Goal: Find contact information: Obtain details needed to contact an individual or organization

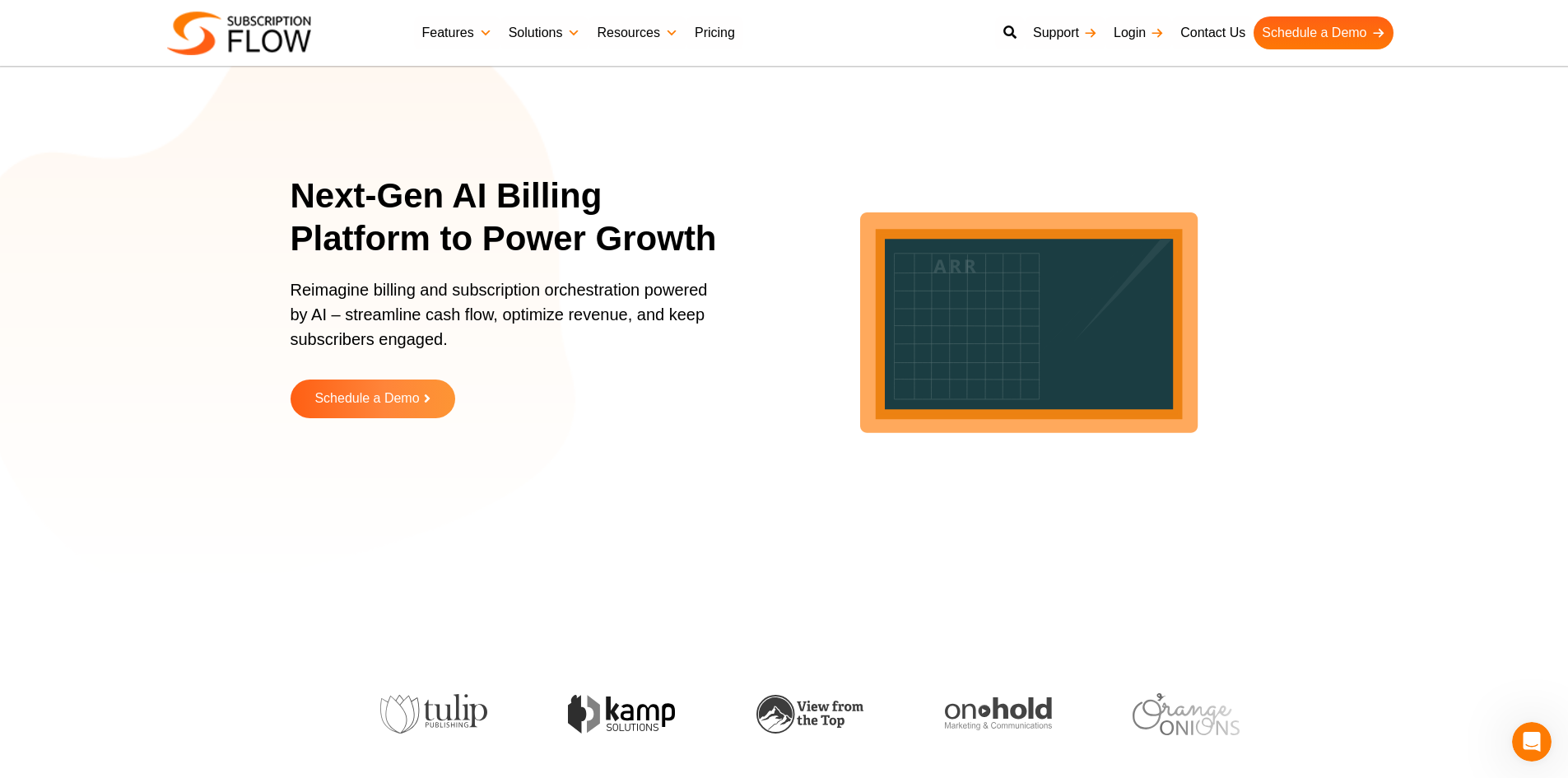
click at [1445, 128] on section "Next-Gen AI Billing Platform to Power Growth Reimagine billing and subscription…" at bounding box center [784, 309] width 1568 height 535
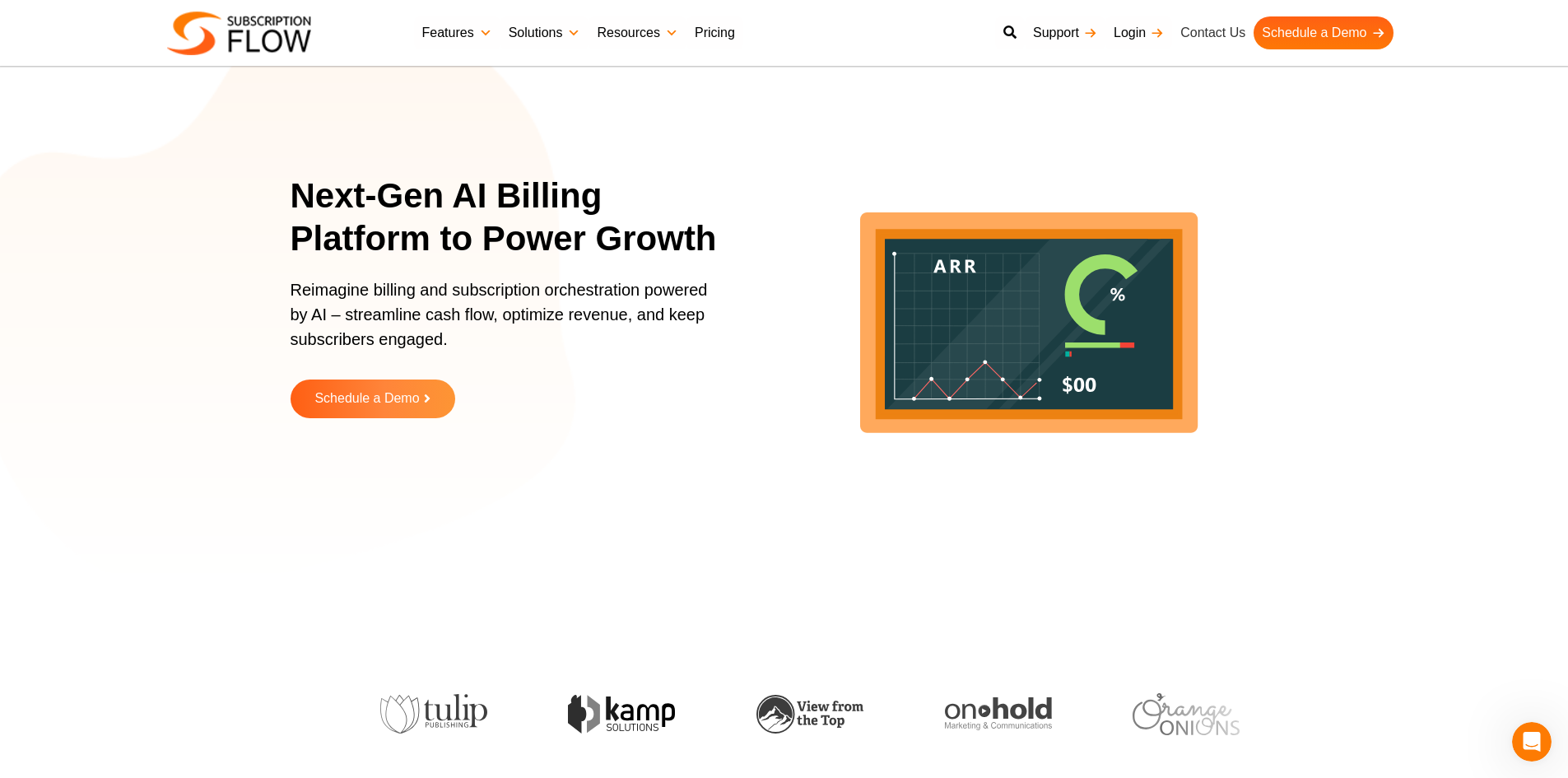
click at [1212, 32] on link "Contact Us" at bounding box center [1213, 33] width 82 height 33
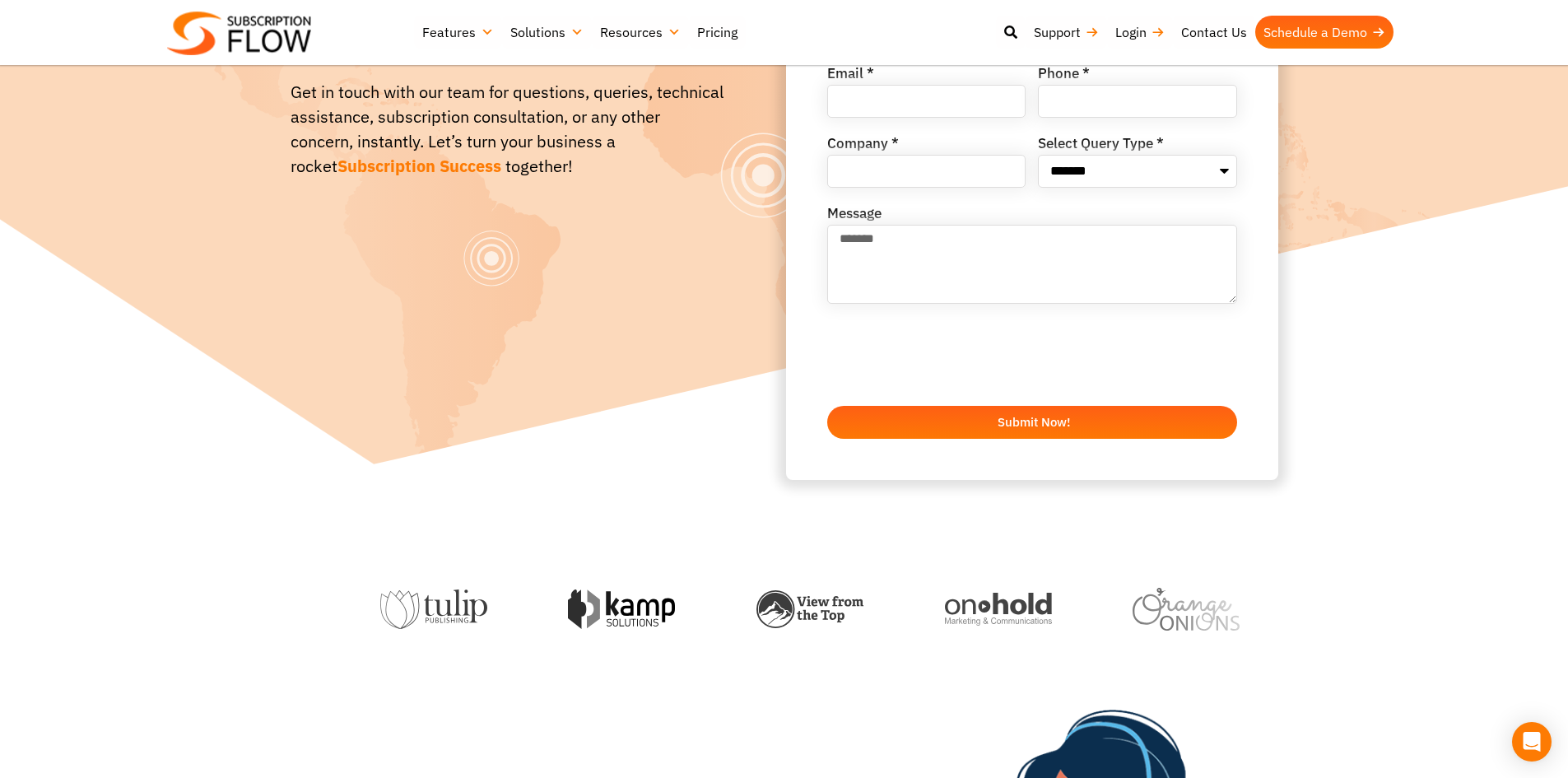
scroll to position [248, 0]
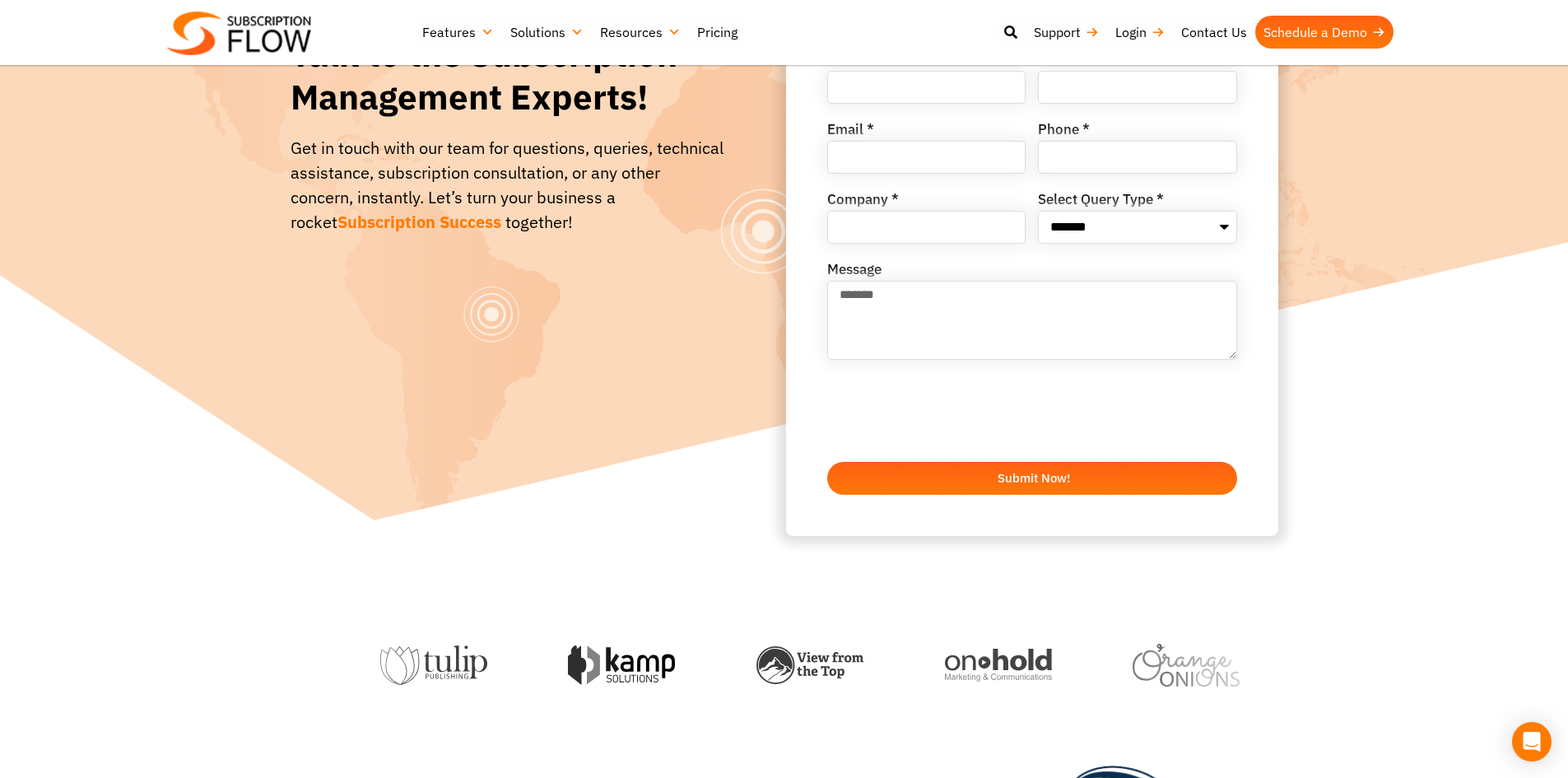
click at [614, 370] on div "Talk to the Subscription Management Experts! Get in touch with our team for que…" at bounding box center [784, 143] width 988 height 784
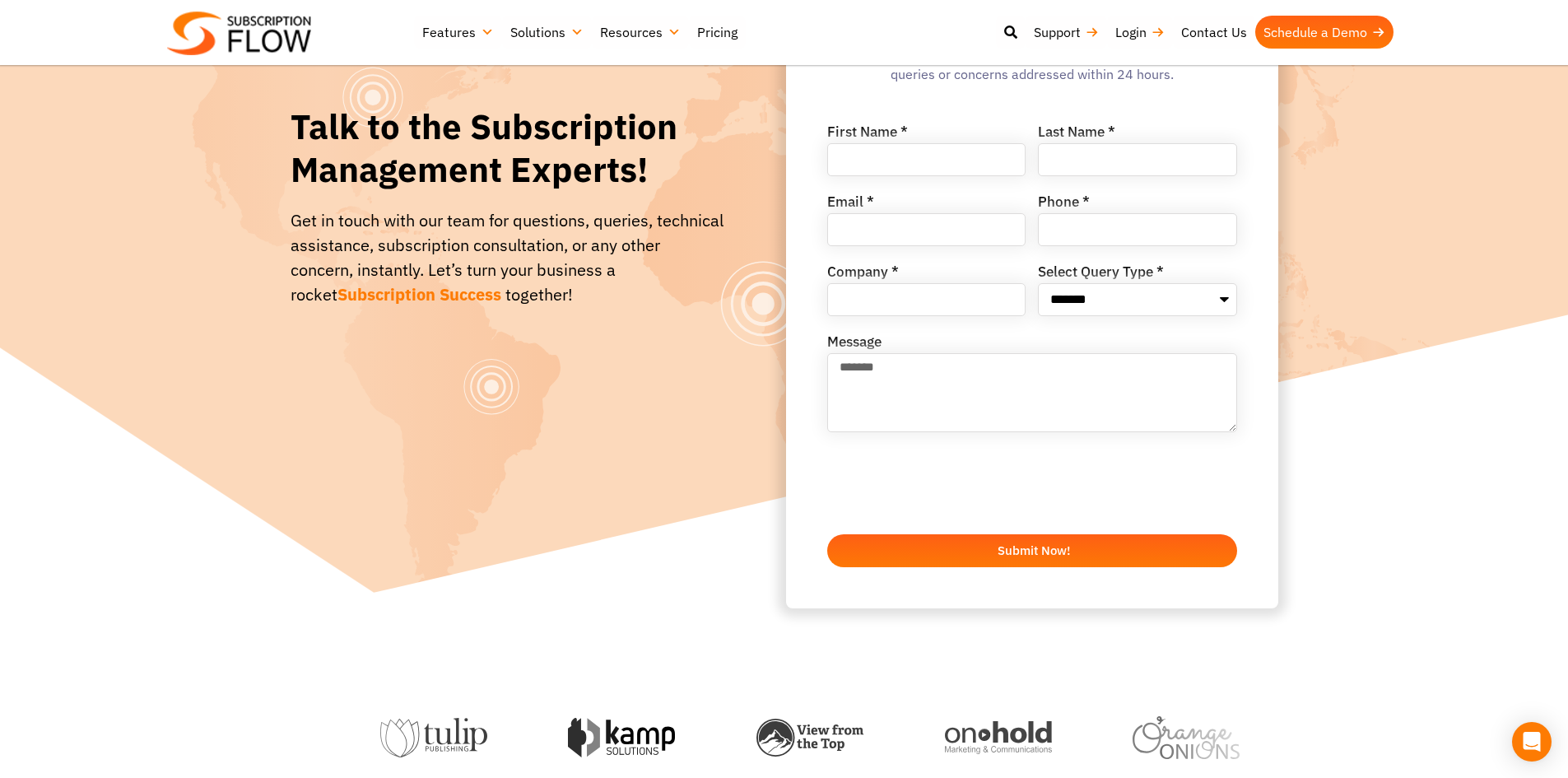
scroll to position [84, 0]
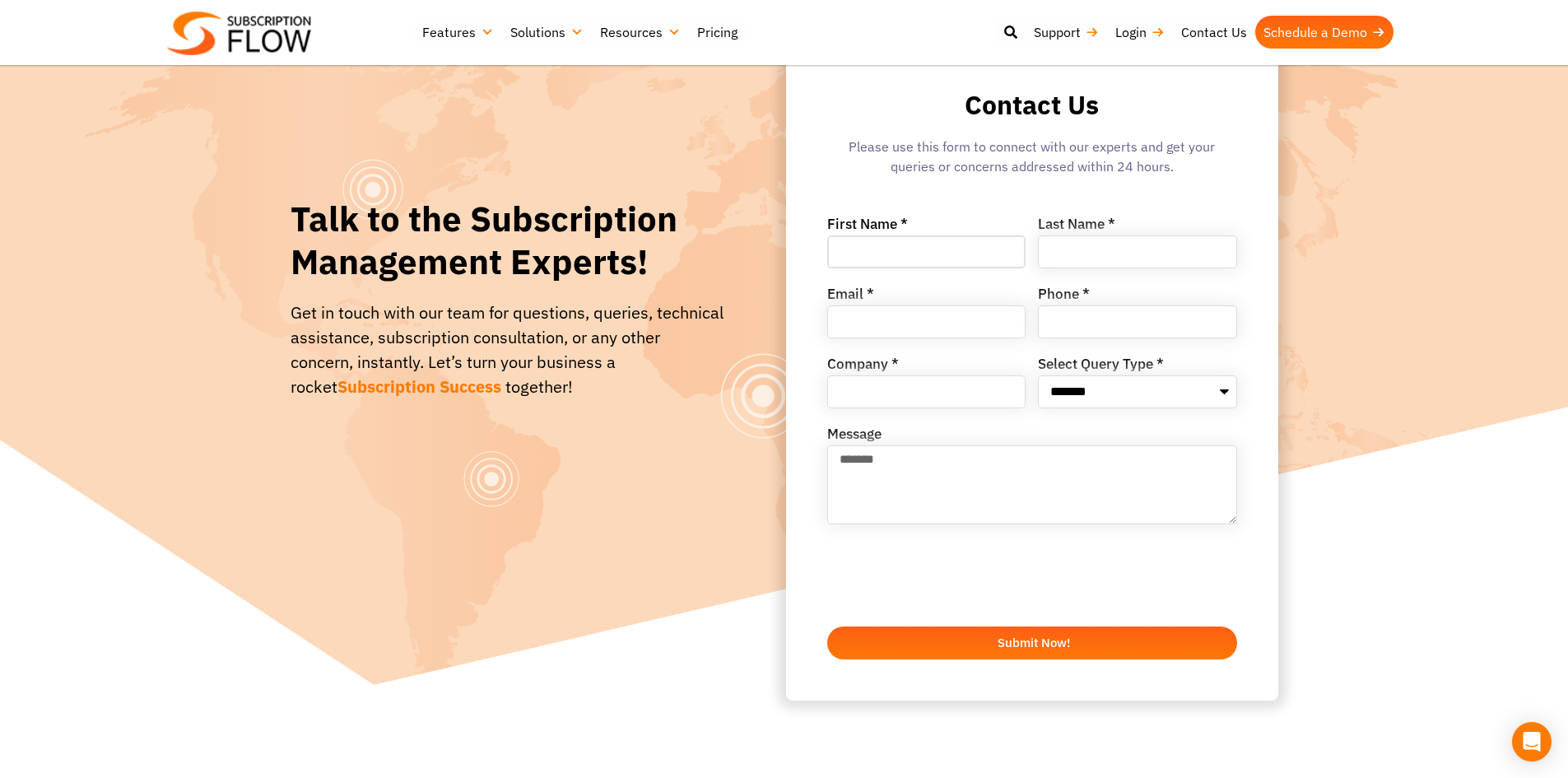
click at [876, 251] on input "First Name *" at bounding box center [927, 251] width 199 height 33
click at [541, 478] on div "Talk to the Subscription Management Experts! Get in touch with our team for que…" at bounding box center [784, 308] width 988 height 784
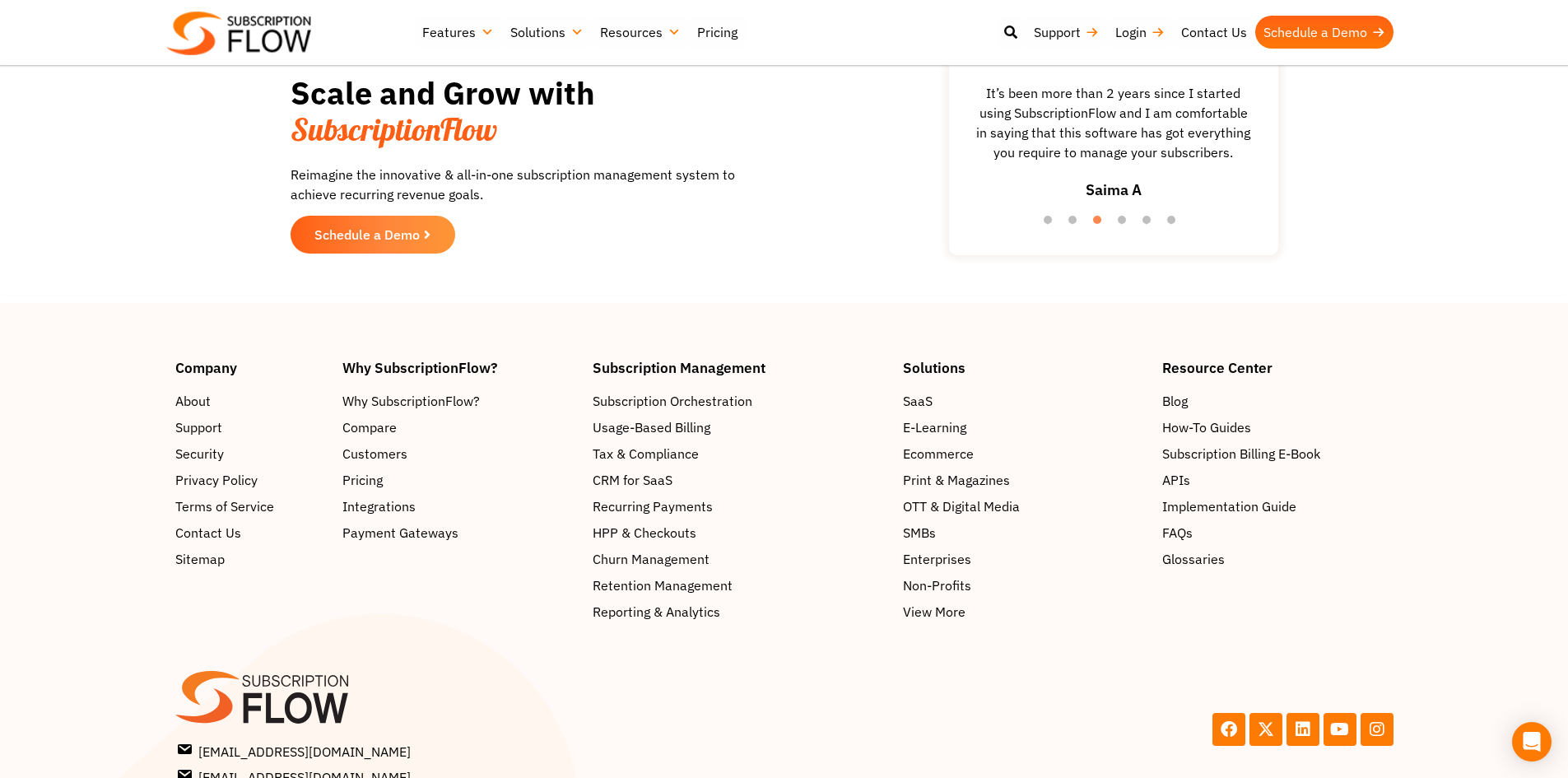
scroll to position [1813, 0]
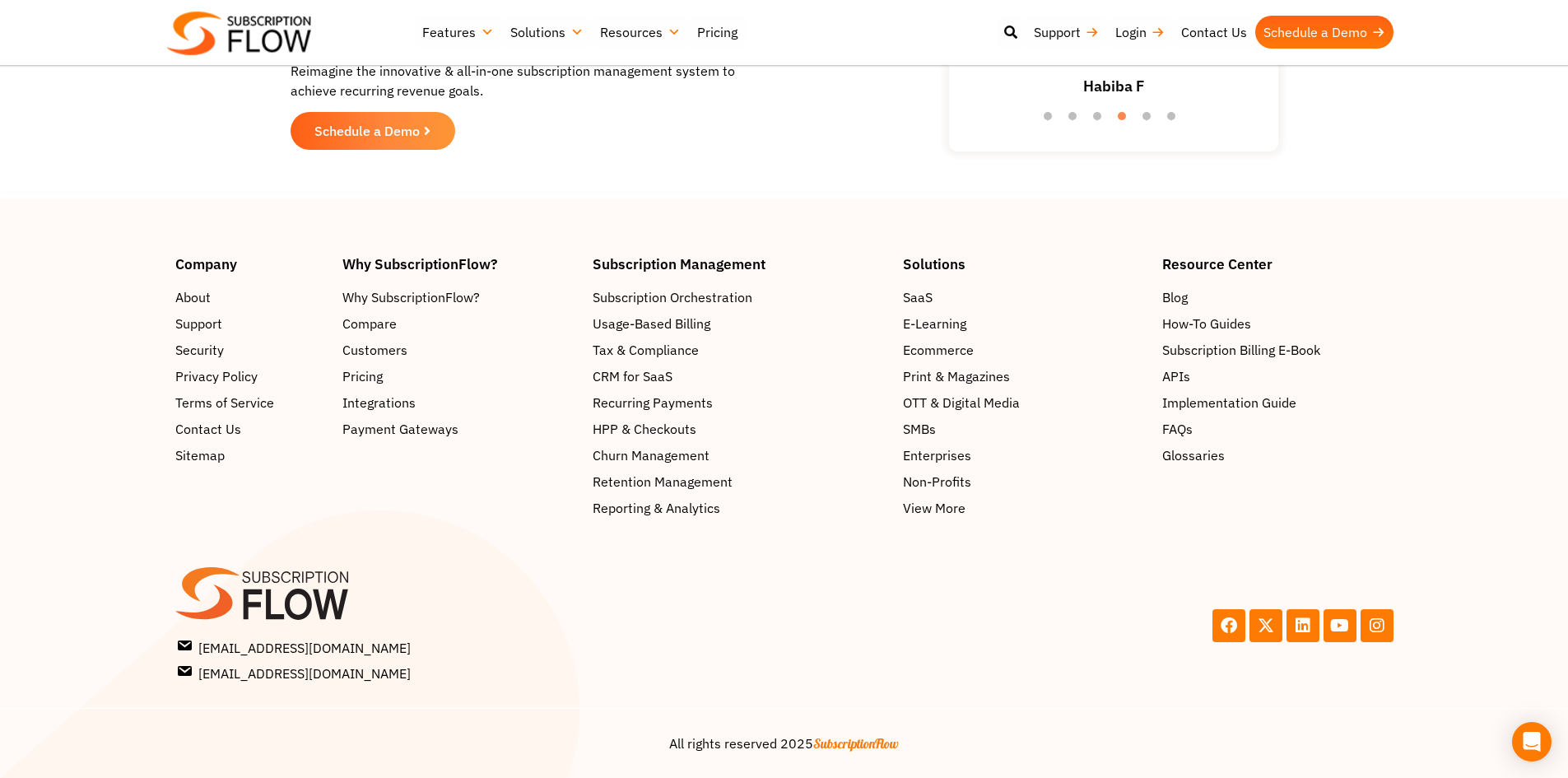
click at [860, 162] on div "Scale and Grow with SubscriptionFlow Reimagine the innovative & all-in-one subs…" at bounding box center [784, 61] width 988 height 245
